Goal: Information Seeking & Learning: Find contact information

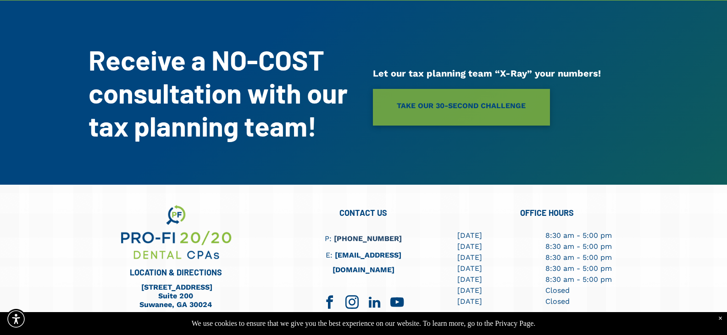
scroll to position [2546, 0]
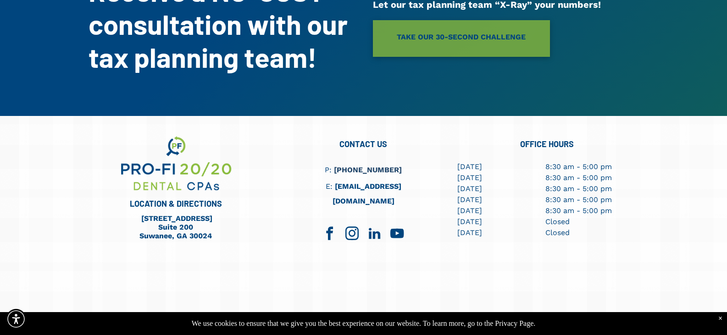
drag, startPoint x: 229, startPoint y: 169, endPoint x: 122, endPoint y: 169, distance: 107.8
click at [122, 169] on div "LOCATION & DIRECTIONS 790 Peachtree Industrial Blvd. Suite 200 Suwanee, GA 30024" at bounding box center [181, 243] width 184 height 219
drag, startPoint x: 411, startPoint y: 136, endPoint x: 333, endPoint y: 140, distance: 78.1
click at [333, 179] on h6 "E: info@profi2020.com" at bounding box center [363, 193] width 129 height 29
copy link "[EMAIL_ADDRESS][DOMAIN_NAME]"
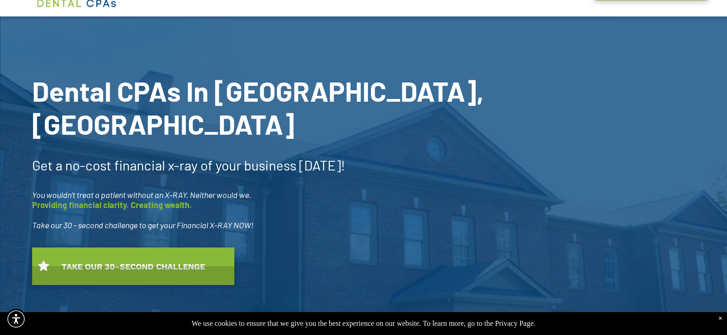
scroll to position [0, 0]
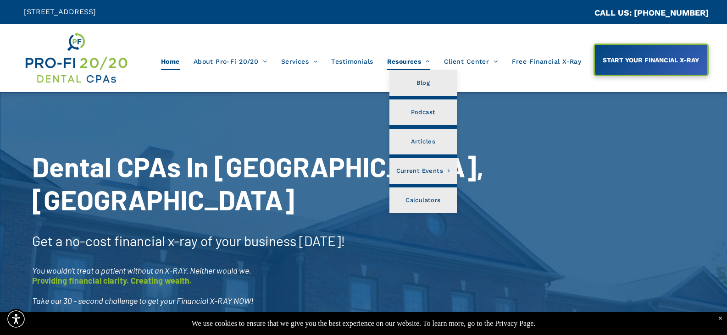
click at [396, 65] on span "Resources" at bounding box center [408, 61] width 43 height 17
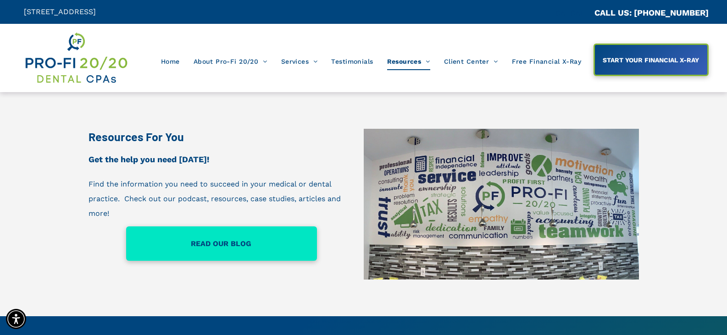
click at [221, 247] on span "READ OUR BLOG" at bounding box center [221, 244] width 67 height 18
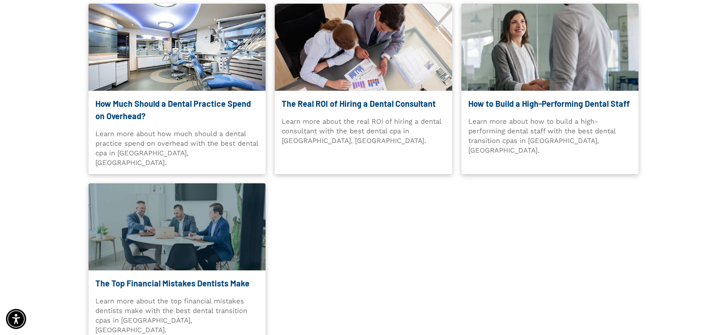
scroll to position [551, 0]
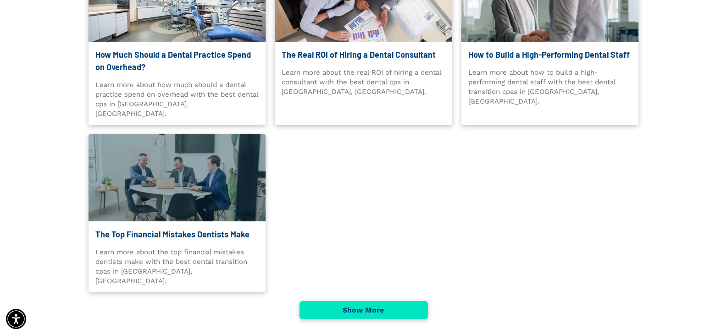
click at [396, 301] on link "Show More" at bounding box center [364, 310] width 128 height 18
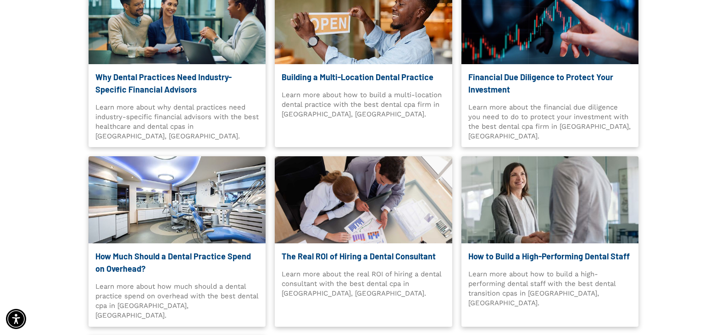
scroll to position [275, 0]
